Goal: Check status: Check status

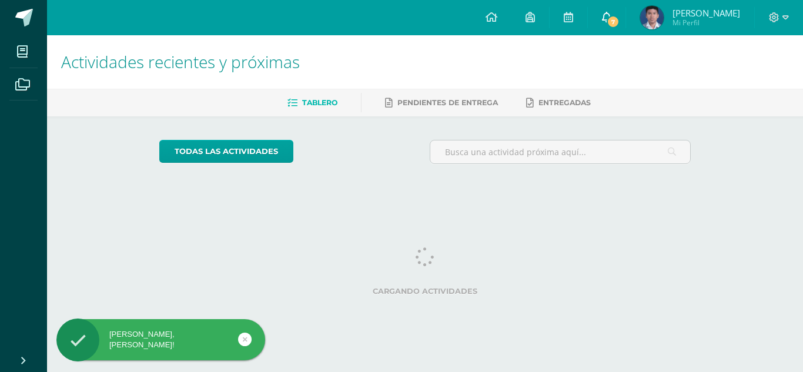
click at [602, 17] on icon at bounding box center [606, 17] width 9 height 11
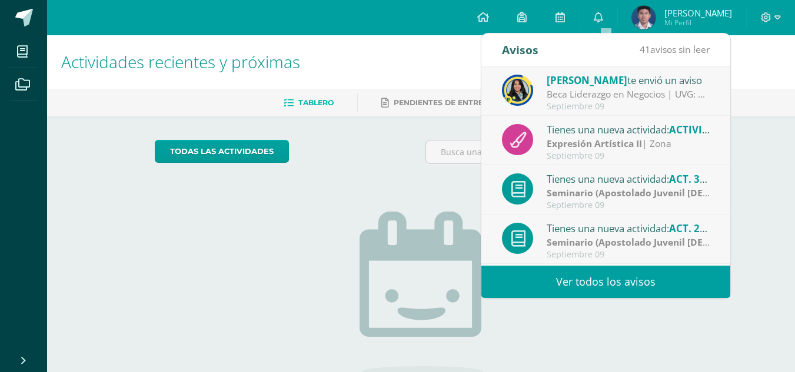
click at [659, 106] on div "Septiembre 09" at bounding box center [627, 107] width 163 height 10
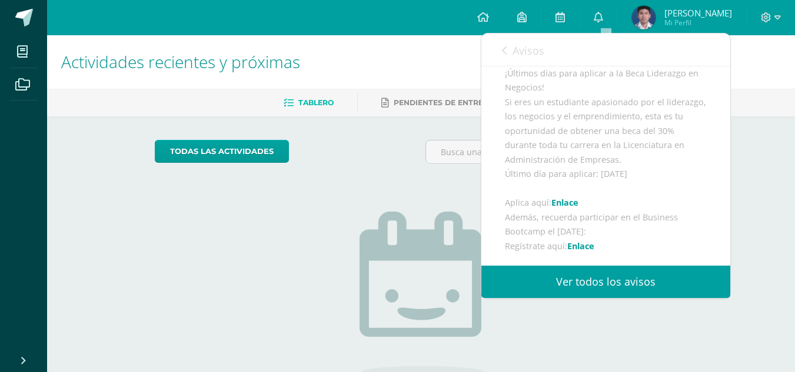
scroll to position [235, 0]
click at [505, 49] on icon at bounding box center [504, 50] width 5 height 9
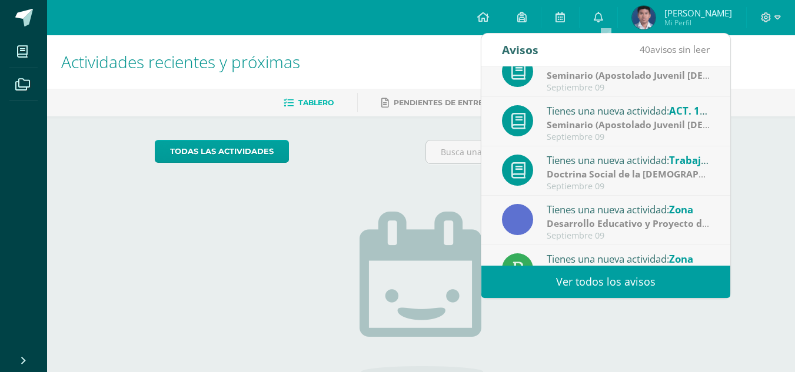
scroll to position [174, 0]
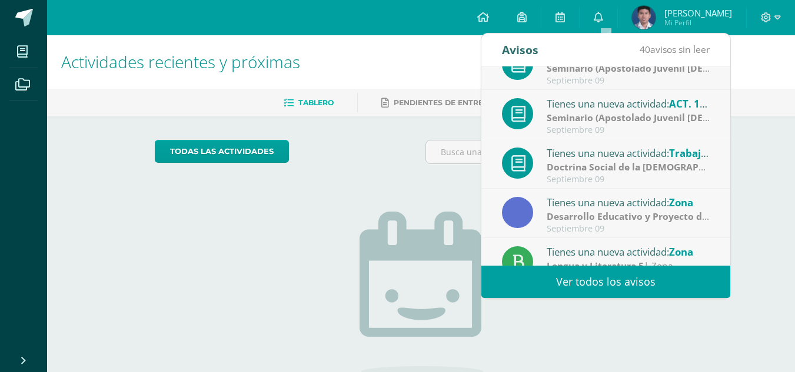
click at [755, 117] on div "Actividades recientes y próximas Tablero Pendientes de entrega Entregadas todas…" at bounding box center [420, 257] width 747 height 444
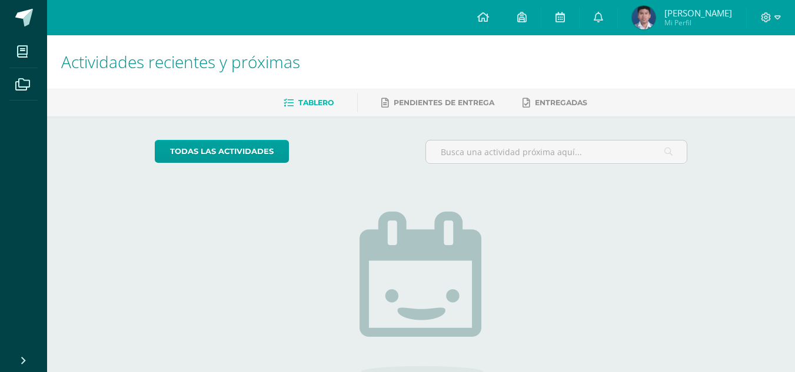
click at [682, 15] on span "[PERSON_NAME]" at bounding box center [698, 13] width 68 height 12
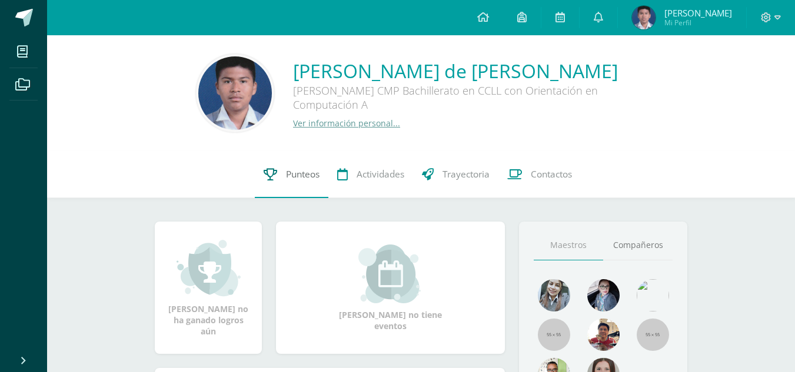
click at [279, 191] on link "Punteos" at bounding box center [292, 174] width 74 height 47
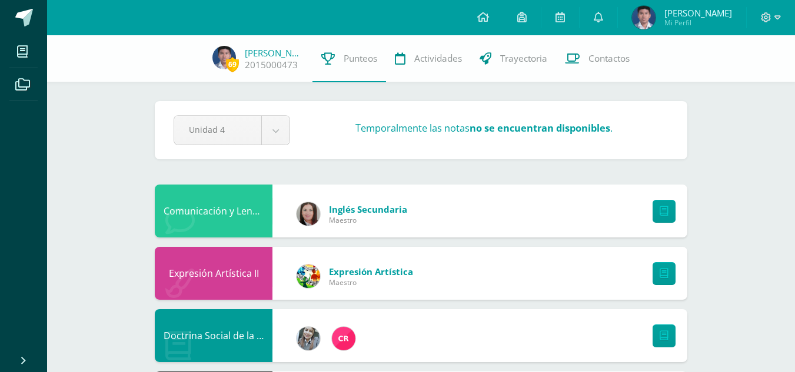
click at [291, 129] on div "Unidad 4 Unidad 1 Unidad 2 Unidad 3 Unidad 4" at bounding box center [232, 130] width 126 height 30
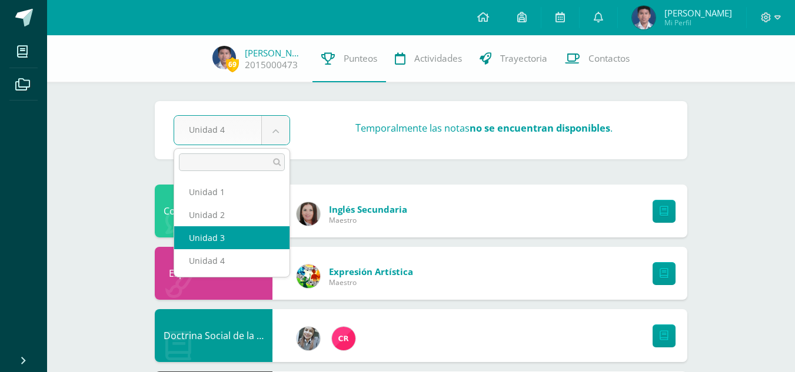
select select "Unidad 3"
